Goal: Information Seeking & Learning: Learn about a topic

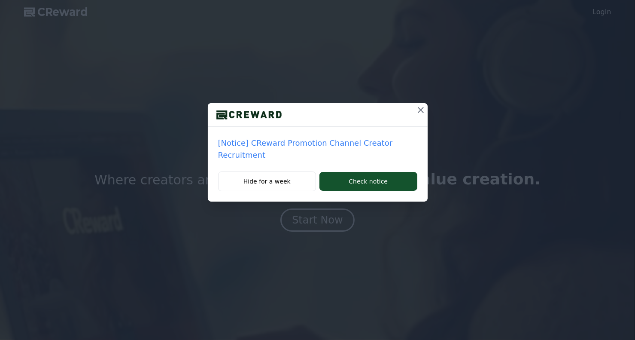
click at [416, 110] on icon at bounding box center [421, 110] width 10 height 10
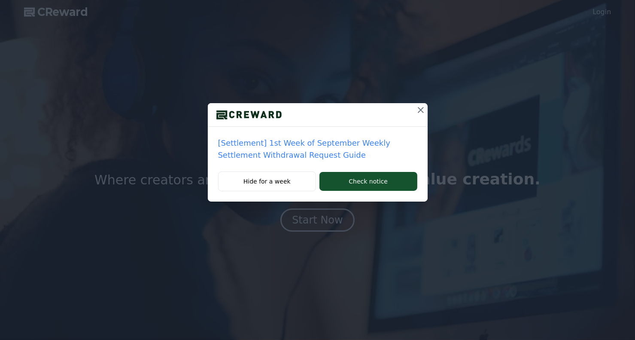
click at [334, 146] on p "[Settlement] 1st Week of September Weekly Settlement Withdrawal Request Guide" at bounding box center [317, 149] width 199 height 24
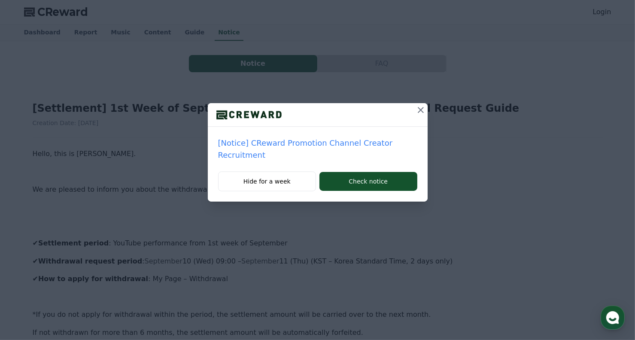
click at [391, 217] on div "[Notice] CReward Promotion Channel Creator Recruitment Hide for a week Check no…" at bounding box center [317, 170] width 635 height 340
click at [420, 109] on icon at bounding box center [421, 110] width 10 height 10
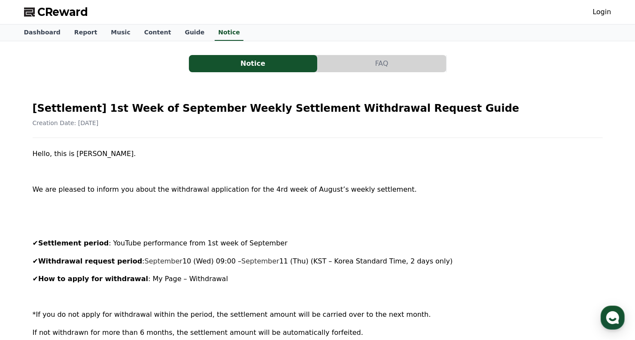
click at [371, 63] on button "FAQ" at bounding box center [382, 63] width 128 height 17
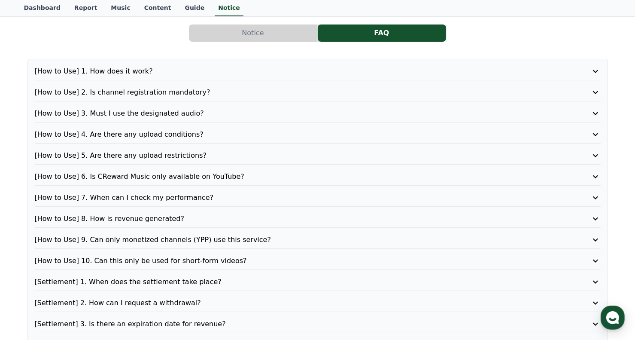
scroll to position [43, 0]
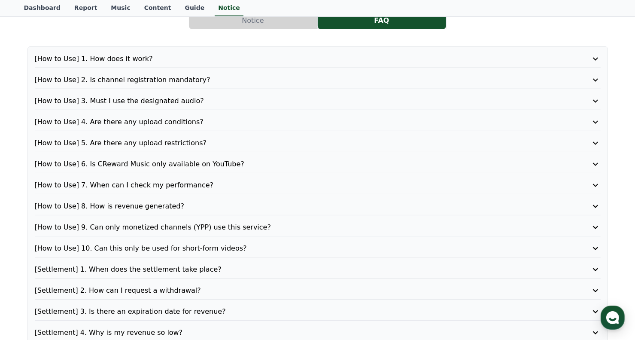
click at [160, 182] on p "[How to Use] 7. When can I check my performance?" at bounding box center [295, 185] width 521 height 10
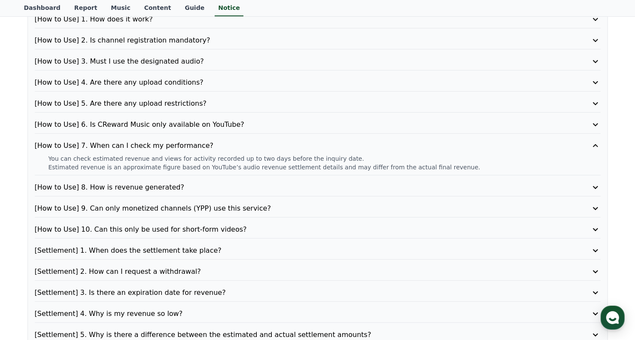
scroll to position [86, 0]
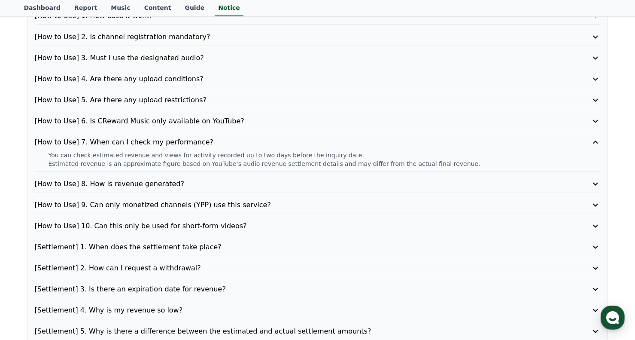
click at [184, 185] on p "[How to Use] 8. How is revenue generated?" at bounding box center [295, 184] width 521 height 10
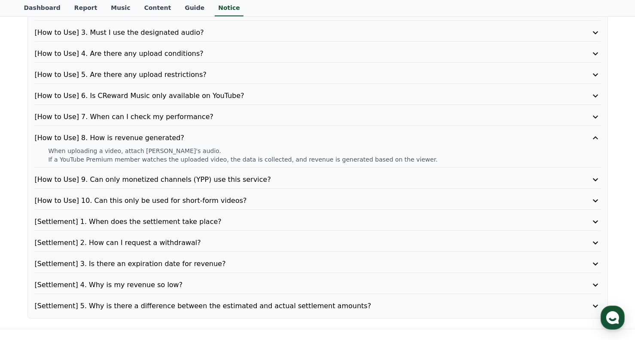
scroll to position [129, 0]
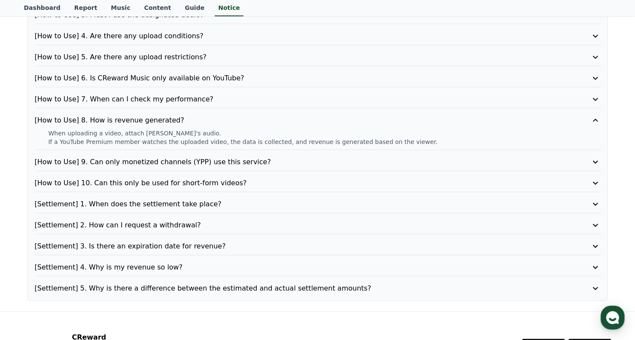
click at [222, 165] on p "[How to Use] 9. Can only monetized channels (YPP) use this service?" at bounding box center [295, 162] width 521 height 10
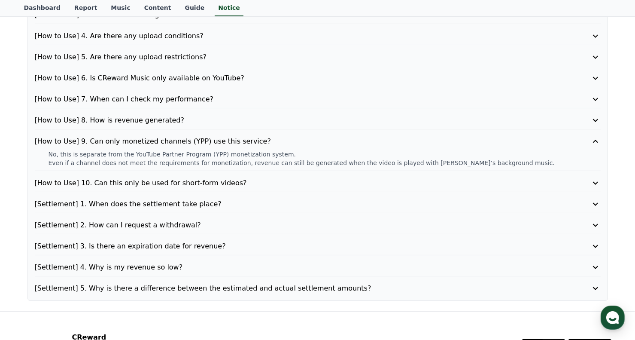
click at [169, 184] on p "[How to Use] 10. Can this only be used for short-form videos?" at bounding box center [295, 183] width 521 height 10
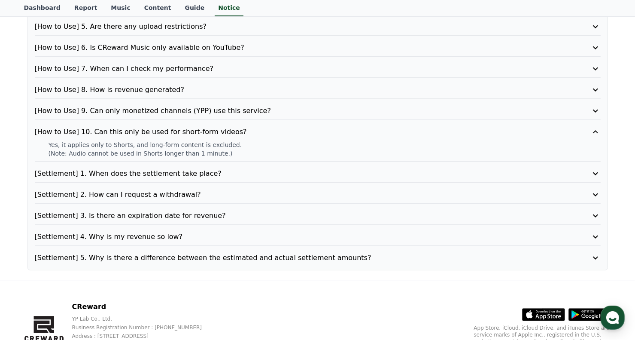
scroll to position [172, 0]
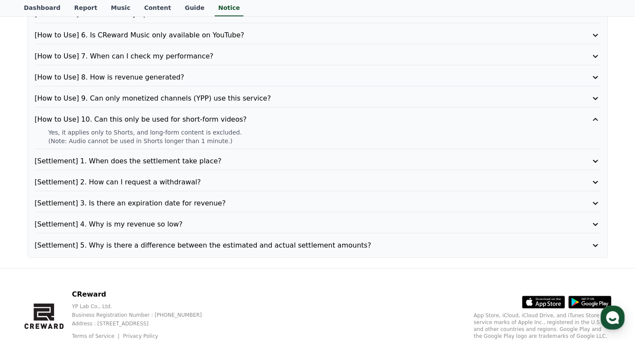
click at [150, 220] on p "[Settlement] 4. Why is my revenue so low?" at bounding box center [295, 224] width 521 height 10
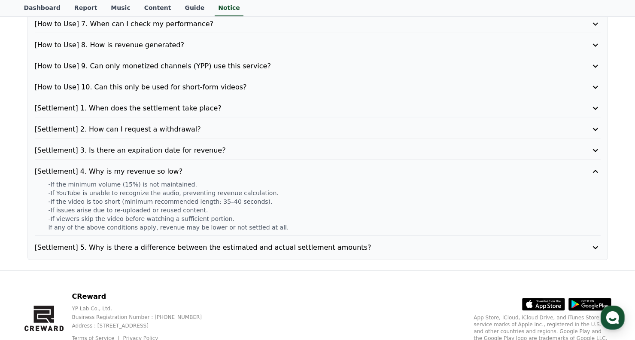
scroll to position [215, 0]
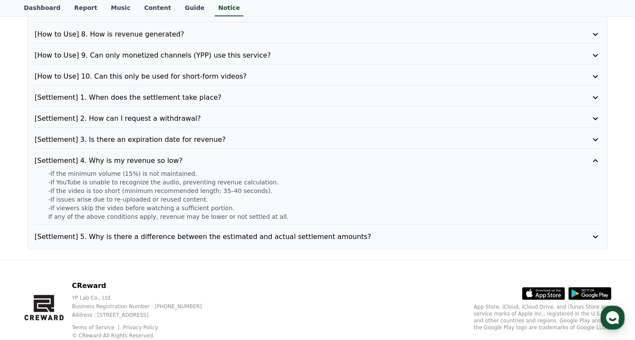
click at [186, 238] on p "[Settlement] 5. Why is there a difference between the estimated and actual sett…" at bounding box center [295, 237] width 521 height 10
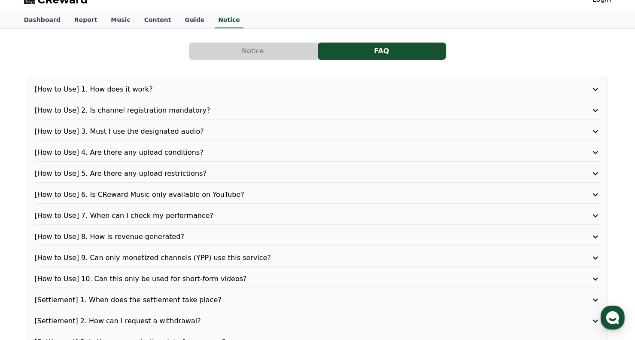
scroll to position [0, 0]
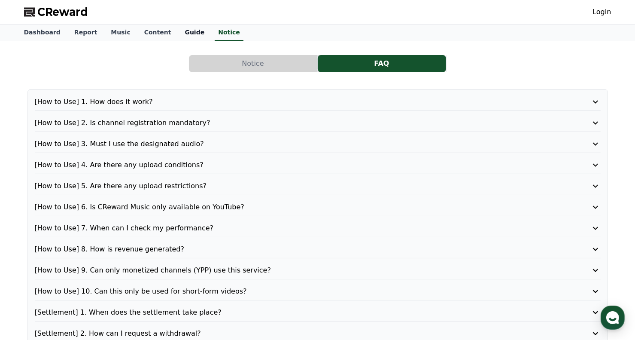
click at [178, 29] on link "Guide" at bounding box center [195, 32] width 34 height 16
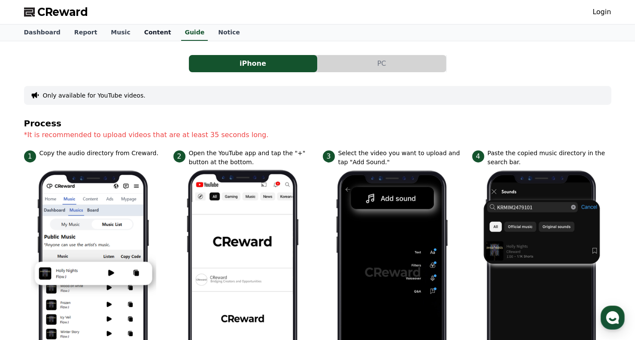
click at [143, 37] on link "Content" at bounding box center [157, 32] width 41 height 16
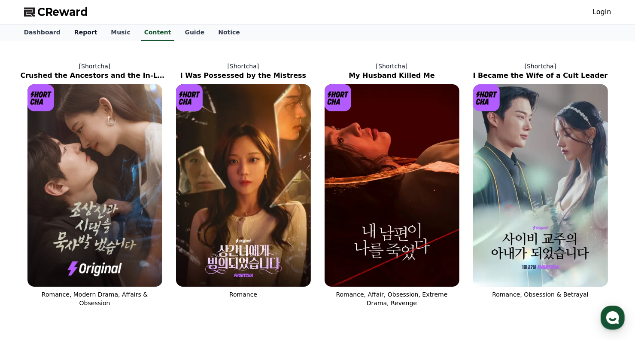
click at [74, 32] on link "Report" at bounding box center [85, 32] width 37 height 16
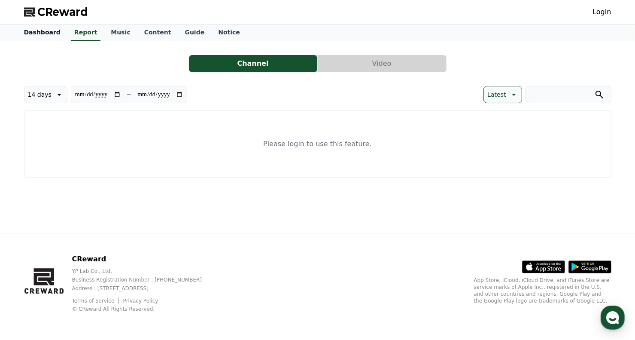
click at [47, 36] on link "Dashboard" at bounding box center [42, 32] width 50 height 16
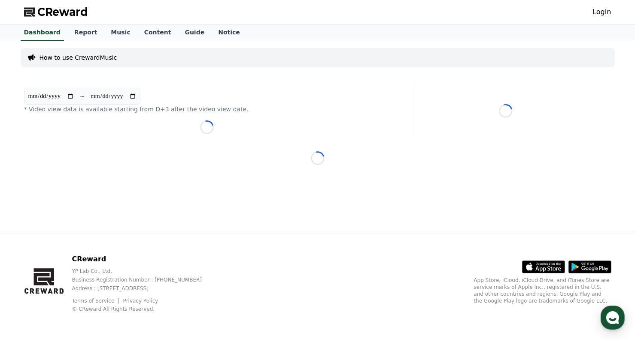
click at [69, 15] on span "CReward" at bounding box center [63, 12] width 51 height 14
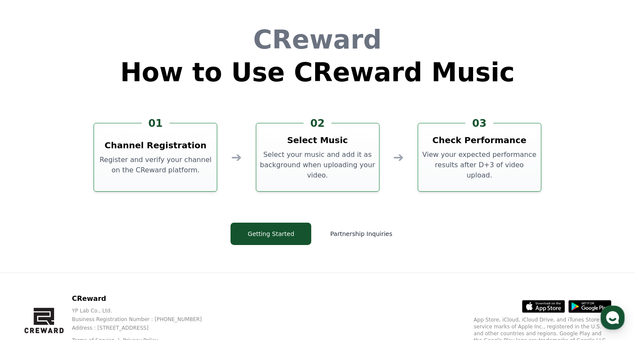
scroll to position [2328, 0]
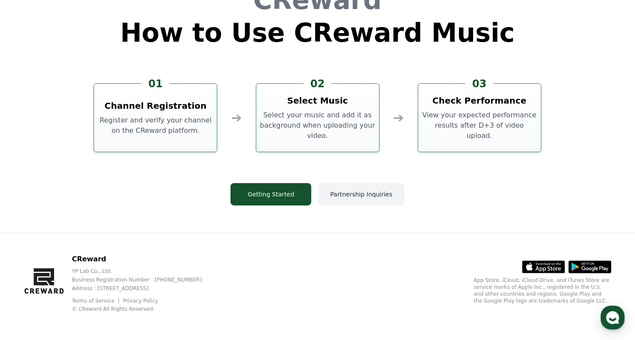
click at [353, 194] on button "Partnership Inquiries" at bounding box center [361, 194] width 86 height 22
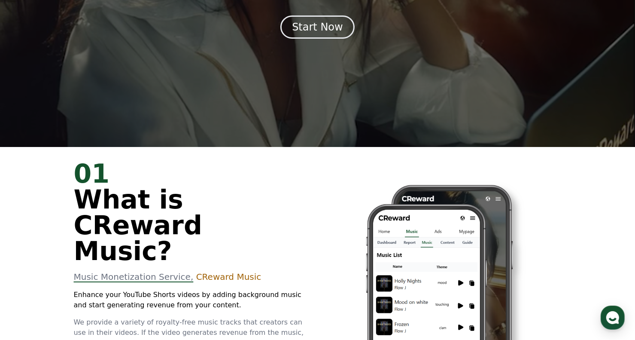
scroll to position [0, 0]
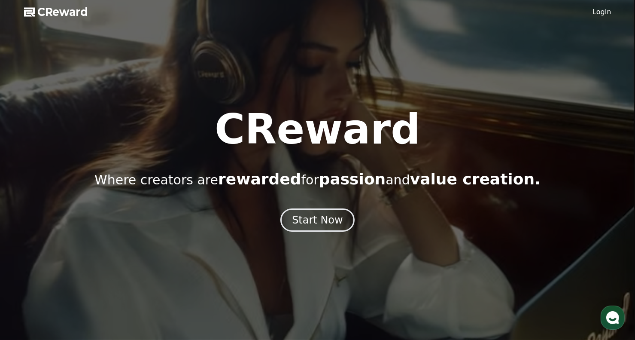
drag, startPoint x: 417, startPoint y: 278, endPoint x: 402, endPoint y: 61, distance: 217.5
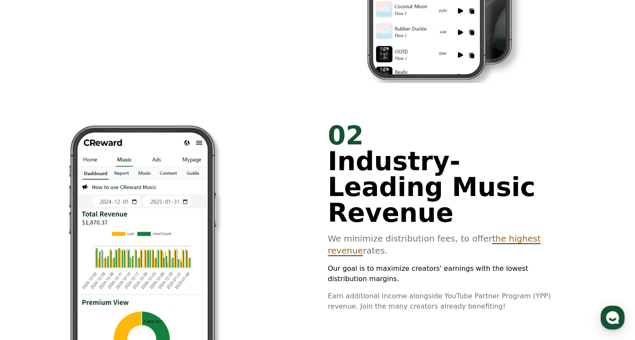
scroll to position [559, 0]
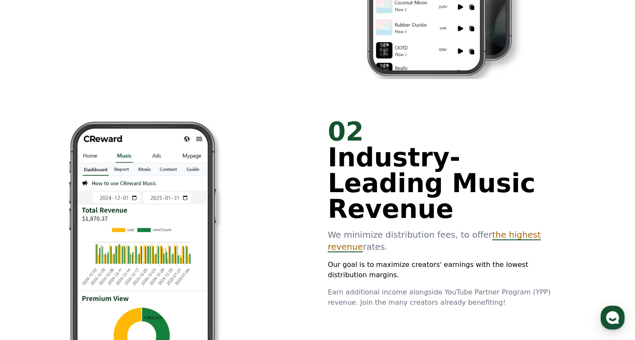
click at [486, 229] on span "the highest revenue" at bounding box center [434, 240] width 213 height 22
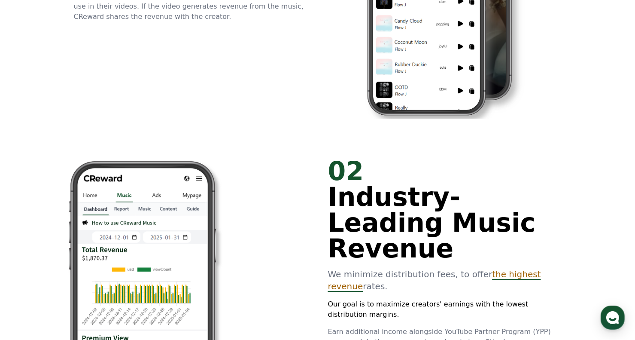
scroll to position [0, 0]
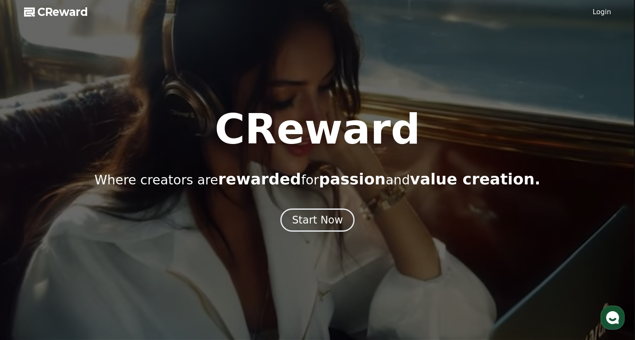
drag, startPoint x: 406, startPoint y: 260, endPoint x: 378, endPoint y: 76, distance: 185.2
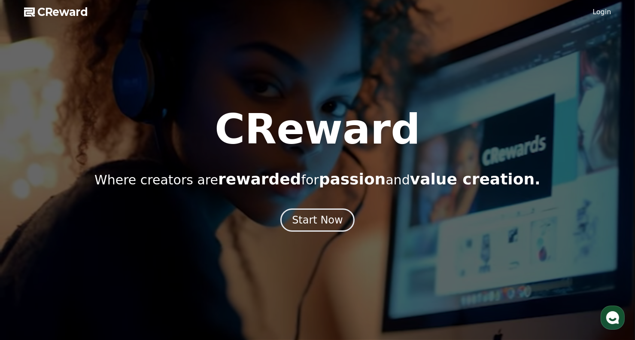
click at [336, 202] on div "CReward Where creators are rewarded for passion and value creation. Start Now" at bounding box center [317, 170] width 635 height 123
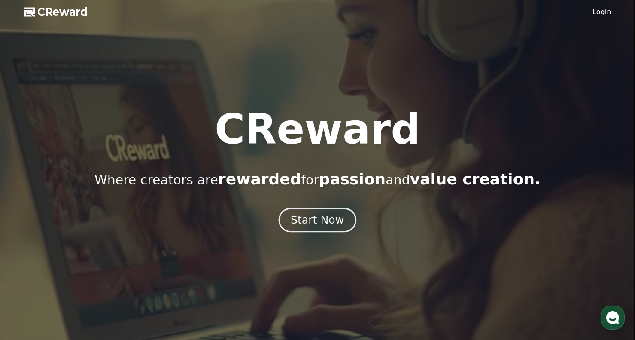
click at [326, 216] on div "Start Now" at bounding box center [317, 220] width 53 height 15
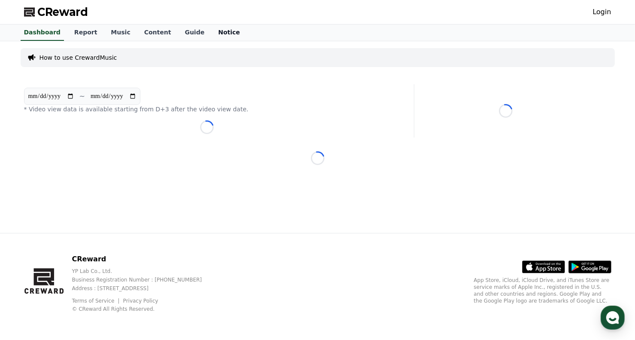
click at [211, 32] on link "Notice" at bounding box center [229, 32] width 36 height 16
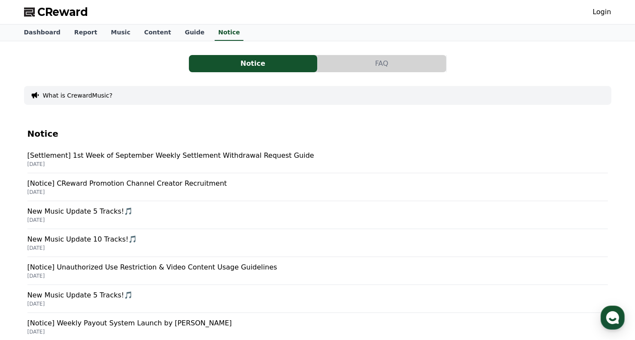
click at [368, 70] on button "FAQ" at bounding box center [382, 63] width 128 height 17
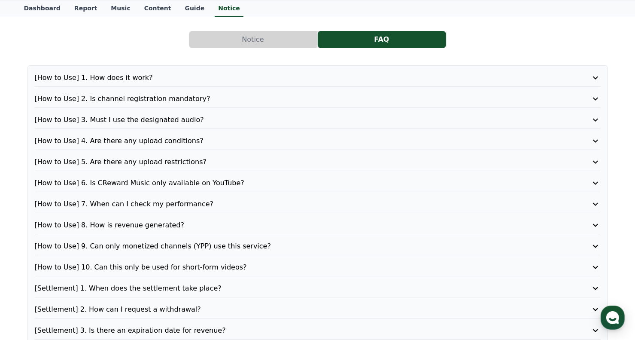
scroll to position [43, 0]
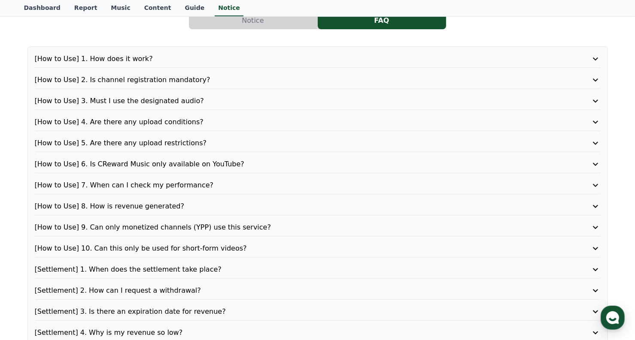
click at [153, 185] on p "[How to Use] 7. When can I check my performance?" at bounding box center [295, 185] width 521 height 10
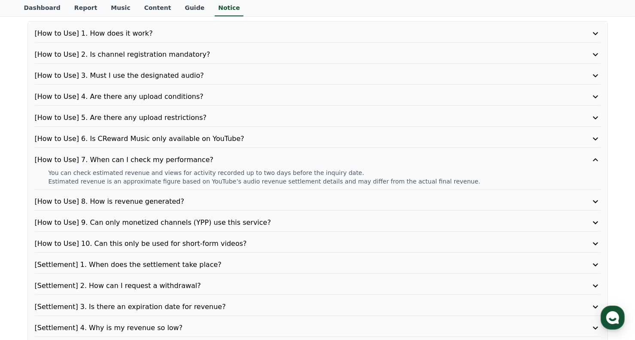
scroll to position [86, 0]
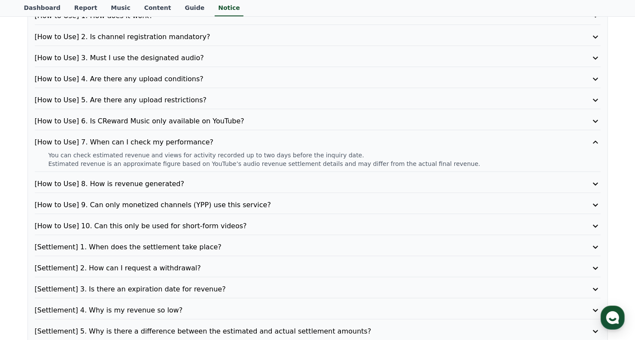
click at [160, 187] on p "[How to Use] 8. How is revenue generated?" at bounding box center [295, 184] width 521 height 10
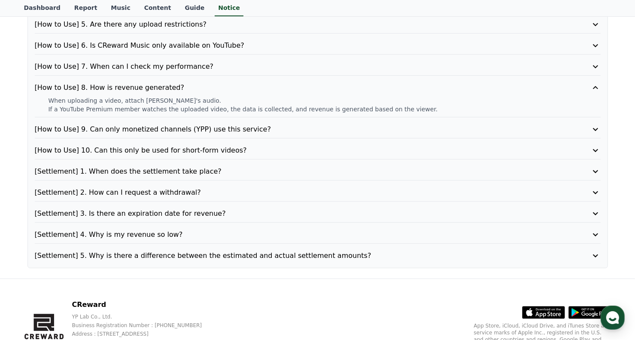
scroll to position [205, 0]
